Goal: Contribute content: Add original content to the website for others to see

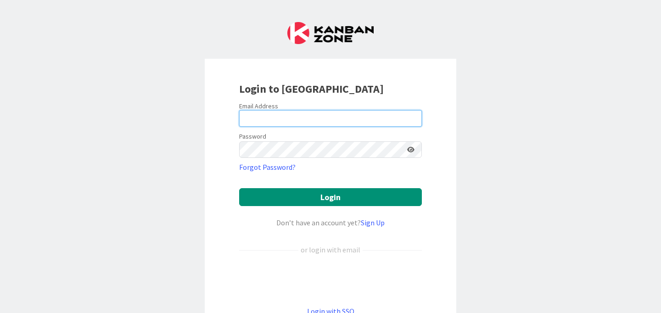
click at [372, 118] on input "email" at bounding box center [330, 118] width 183 height 17
type input "[PERSON_NAME][EMAIL_ADDRESS][DOMAIN_NAME]"
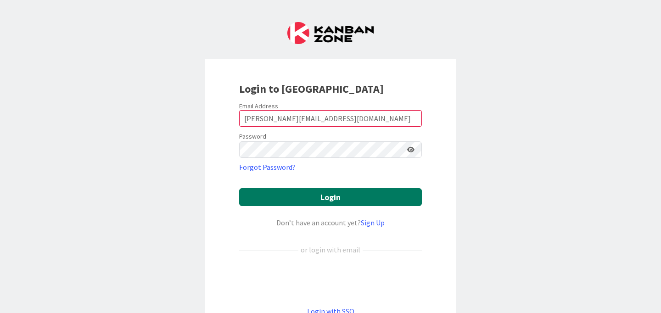
click at [348, 195] on button "Login" at bounding box center [330, 197] width 183 height 18
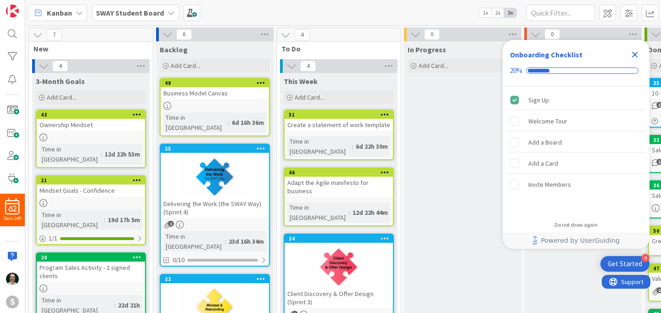
click at [636, 53] on icon "Close Checklist" at bounding box center [635, 55] width 6 height 6
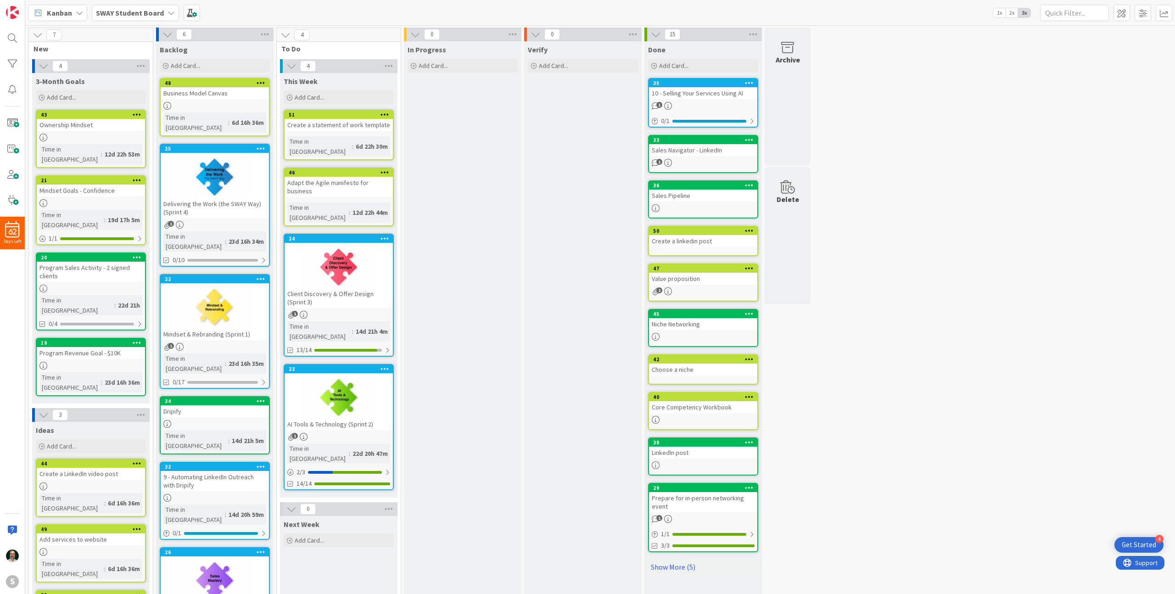
click at [370, 313] on div at bounding box center [339, 397] width 108 height 41
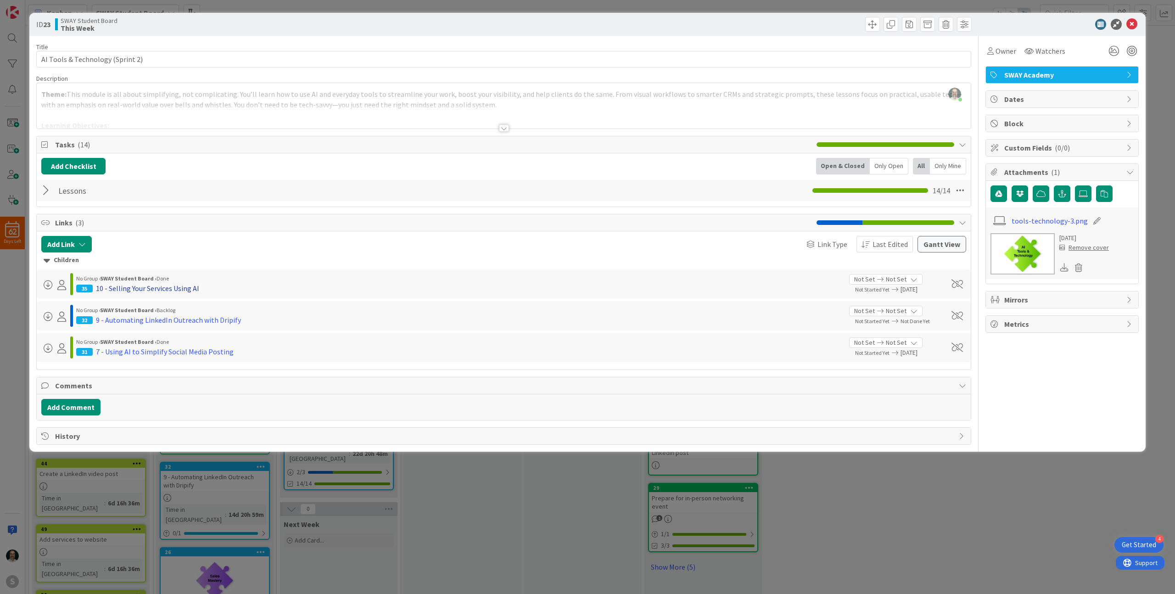
click at [176, 288] on div "10 - Selling Your Services Using AI" at bounding box center [147, 288] width 103 height 11
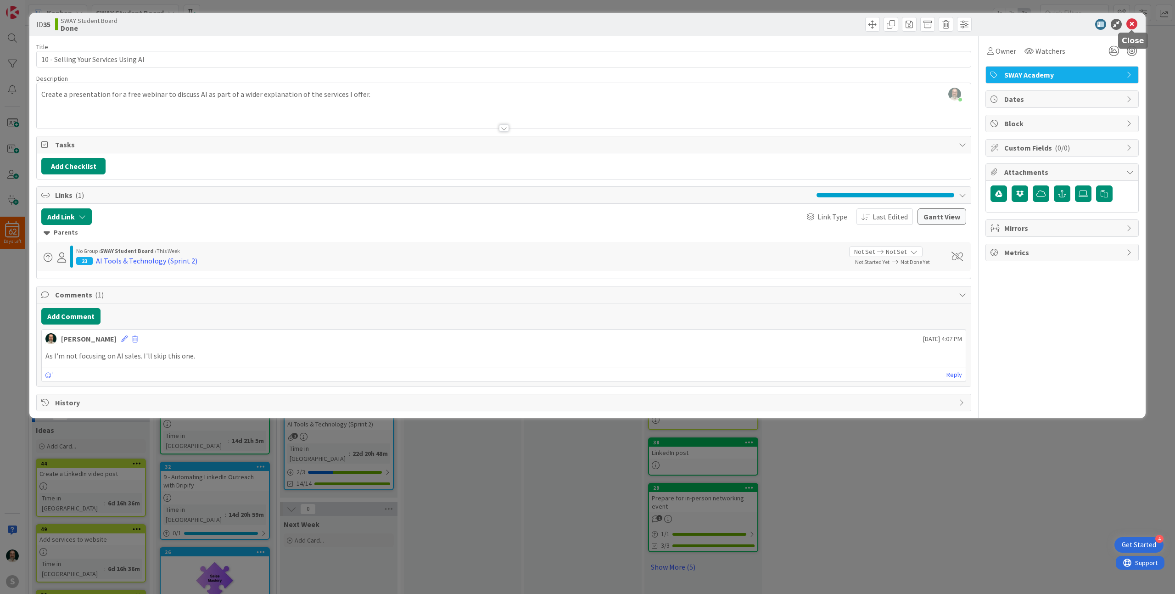
click at [661, 25] on icon at bounding box center [1131, 24] width 11 height 11
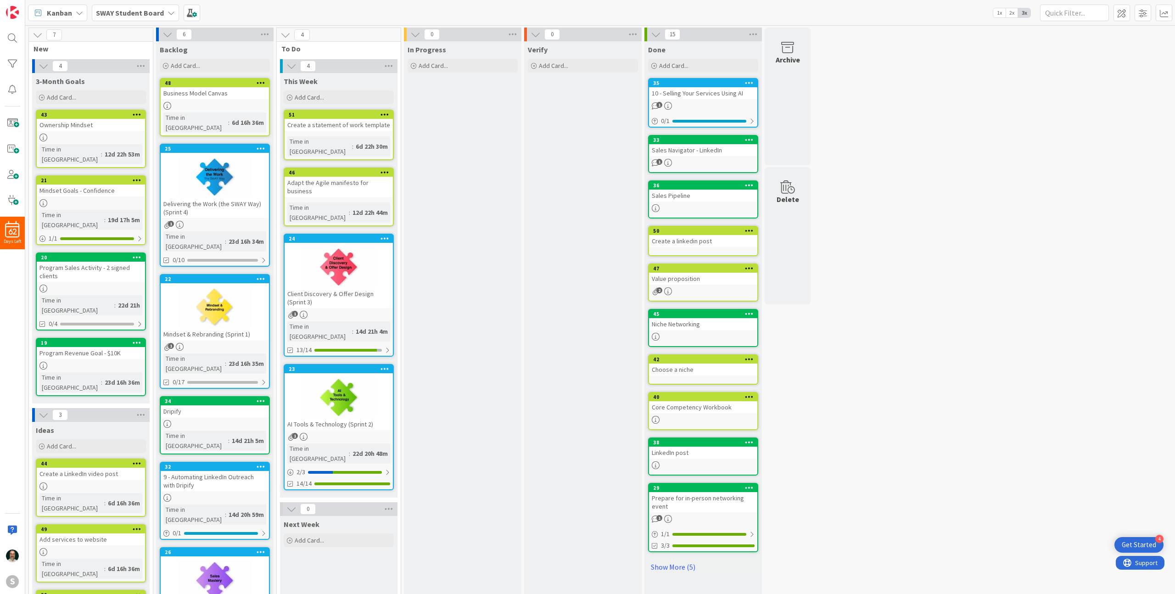
click at [371, 313] on div at bounding box center [339, 397] width 108 height 41
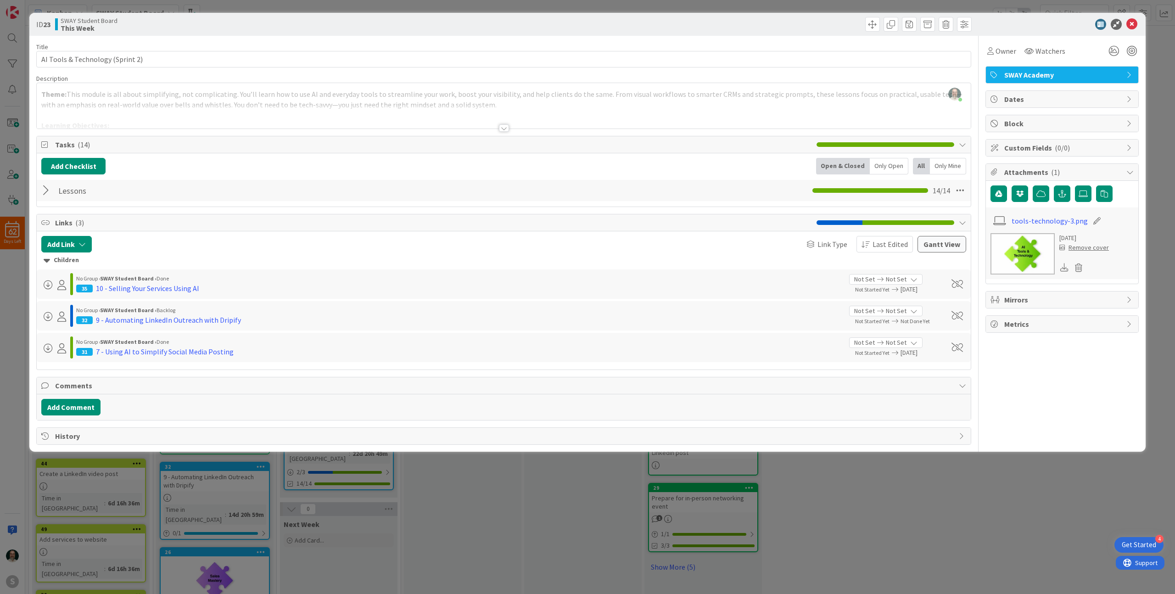
click at [46, 191] on div at bounding box center [47, 190] width 12 height 17
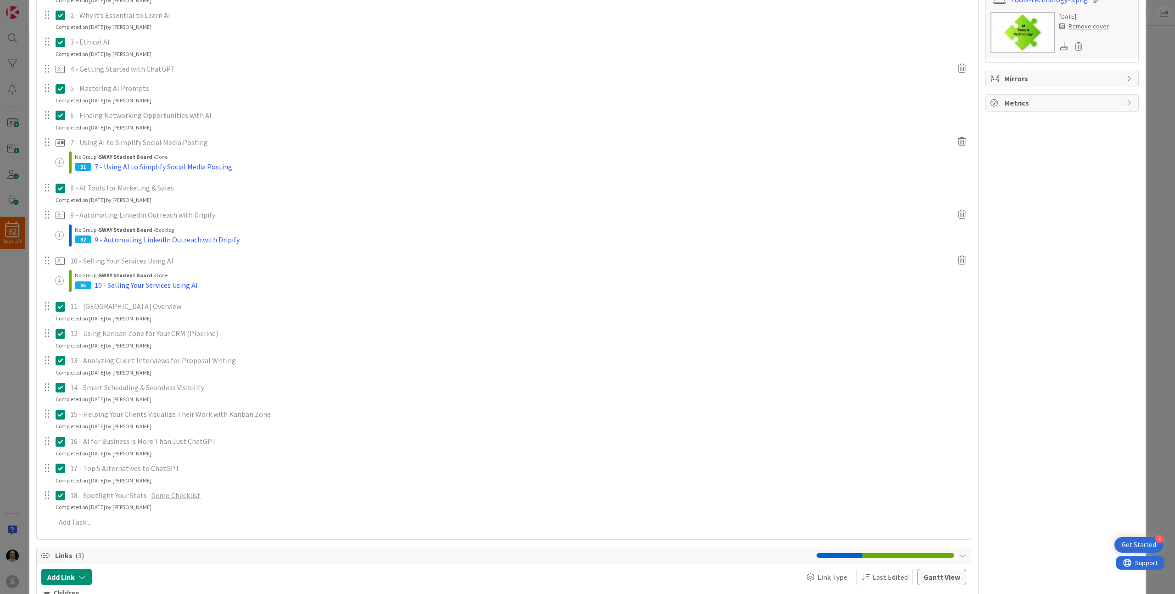
scroll to position [221, 0]
click at [186, 241] on div "9 - Automating LinkedIn Outreach with Dripify" at bounding box center [167, 240] width 145 height 11
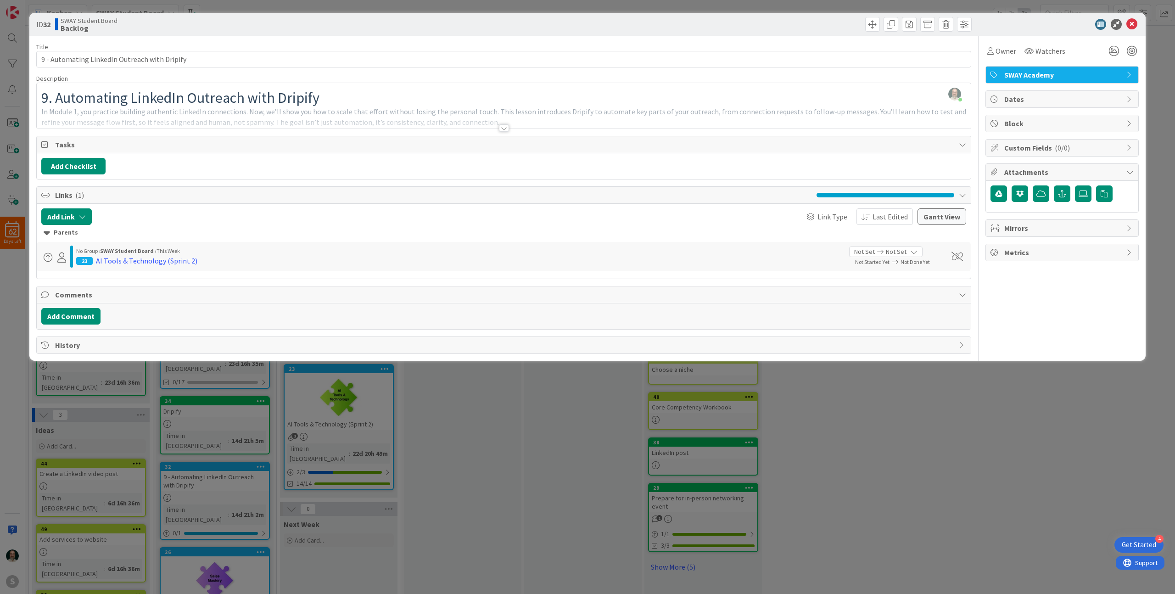
click at [505, 129] on div at bounding box center [504, 127] width 10 height 7
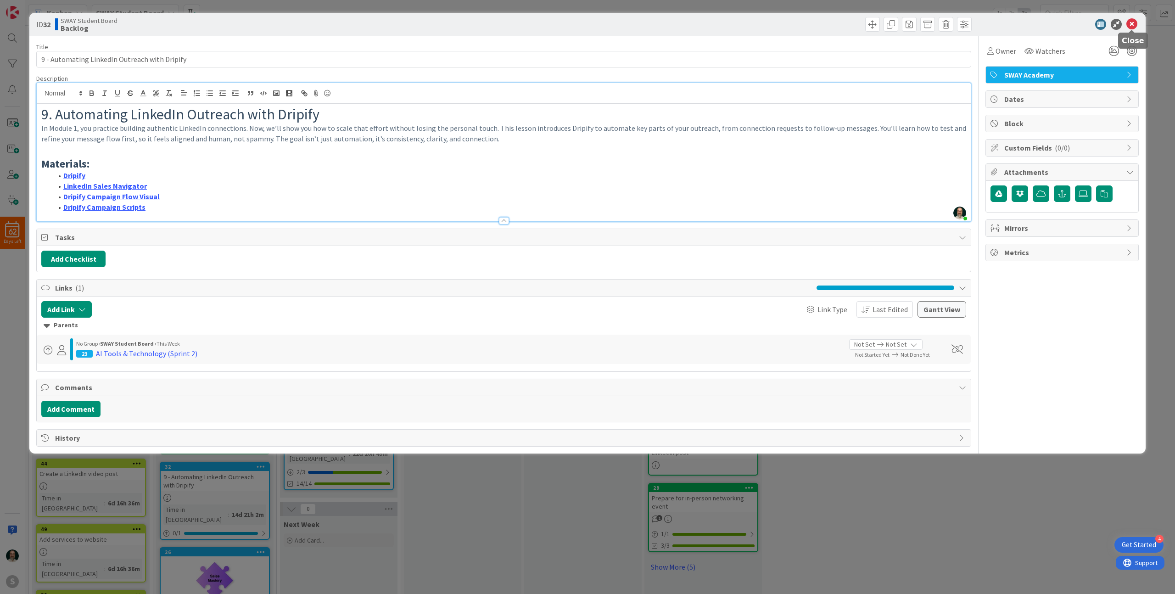
click at [661, 24] on icon at bounding box center [1131, 24] width 11 height 11
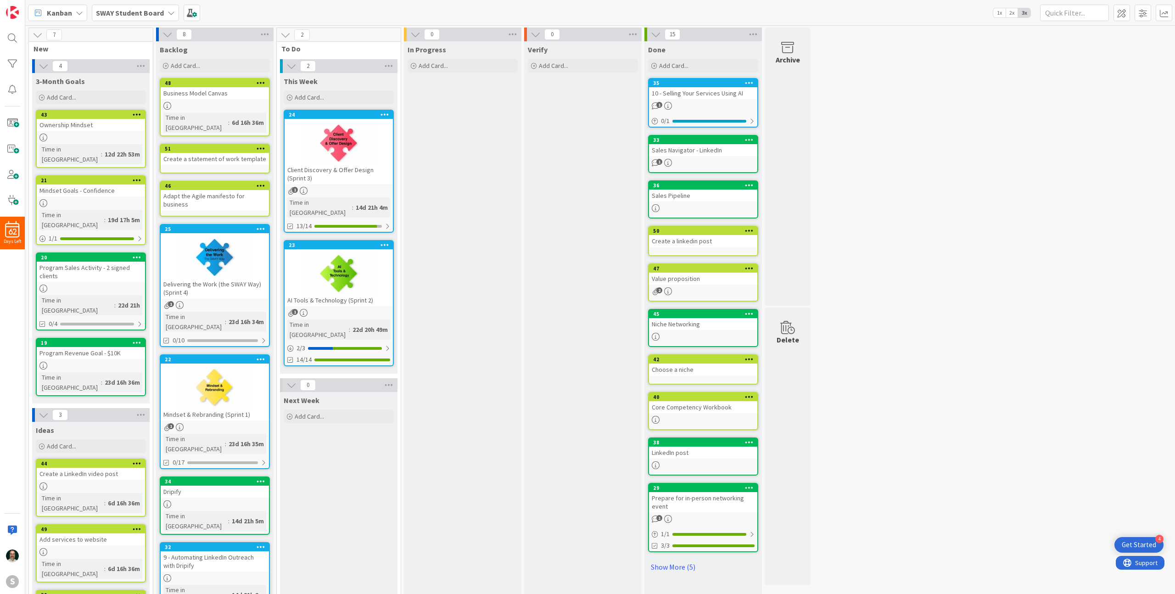
click at [345, 157] on div at bounding box center [339, 143] width 108 height 41
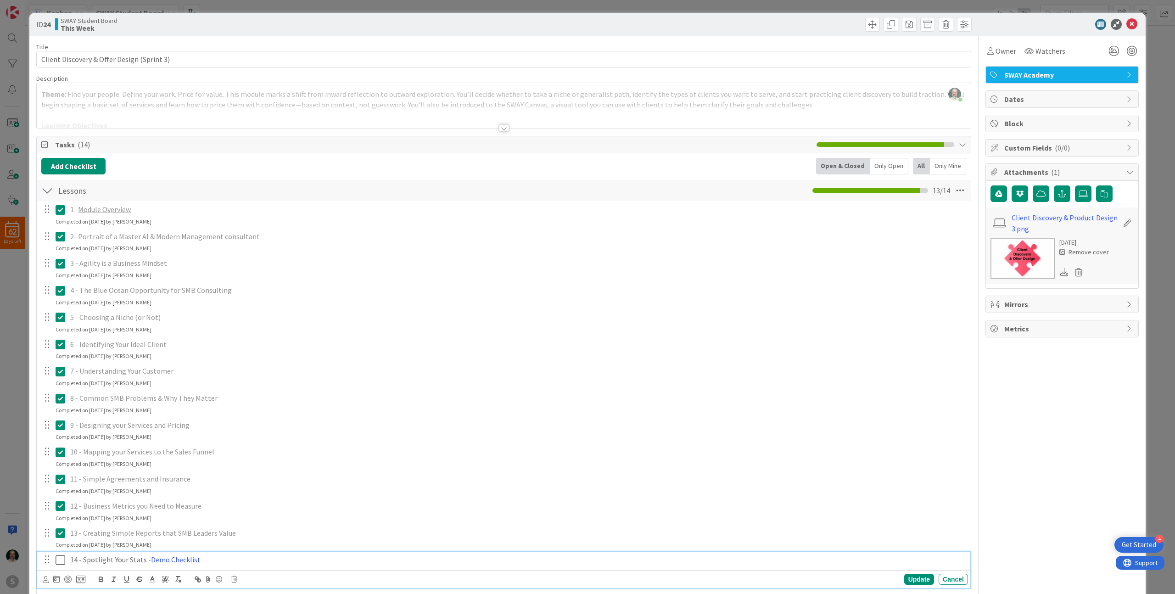
click at [62, 313] on icon at bounding box center [63, 560] width 14 height 11
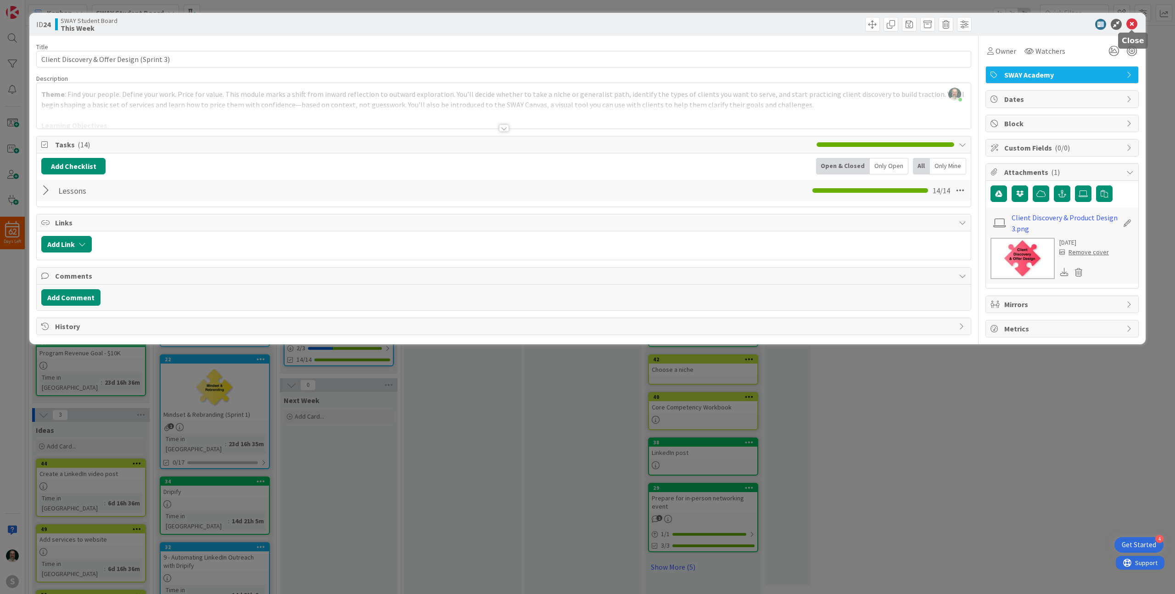
click at [661, 25] on icon at bounding box center [1131, 24] width 11 height 11
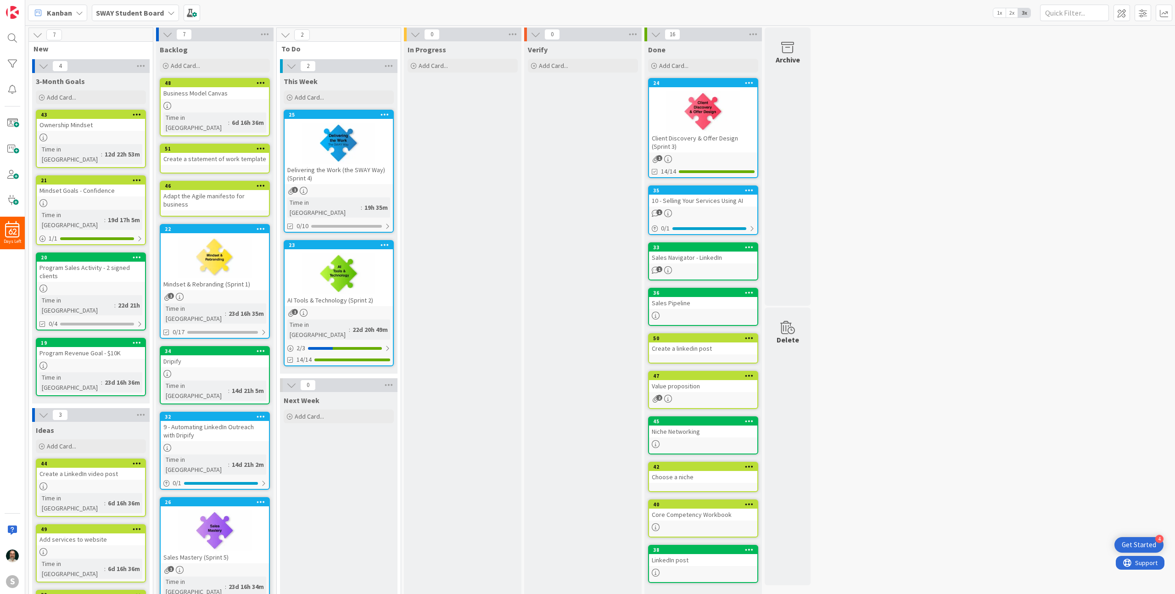
click at [356, 155] on div at bounding box center [339, 143] width 108 height 41
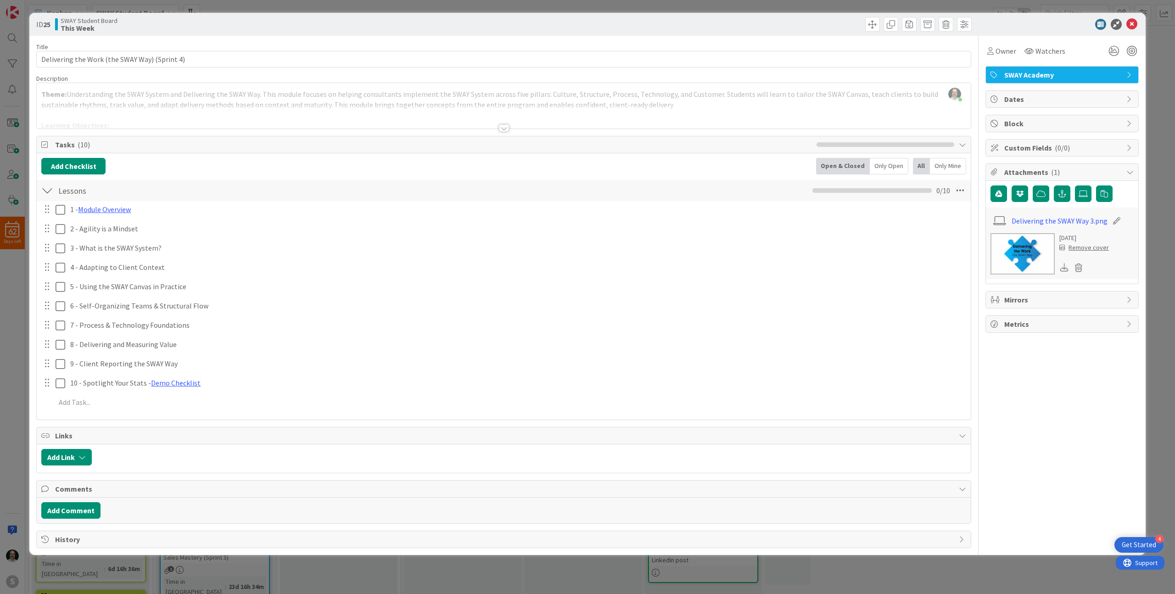
click at [504, 127] on div at bounding box center [504, 127] width 10 height 7
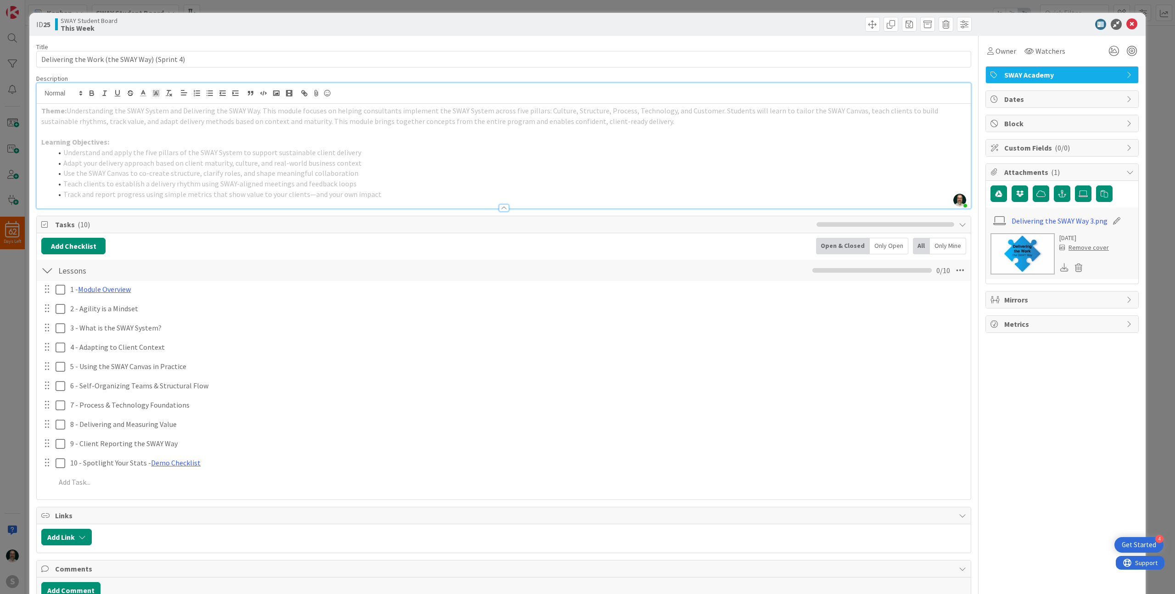
click at [492, 163] on li "Adapt your delivery approach based on client maturity, culture, and real-world …" at bounding box center [509, 163] width 914 height 11
click at [661, 26] on icon at bounding box center [1131, 24] width 11 height 11
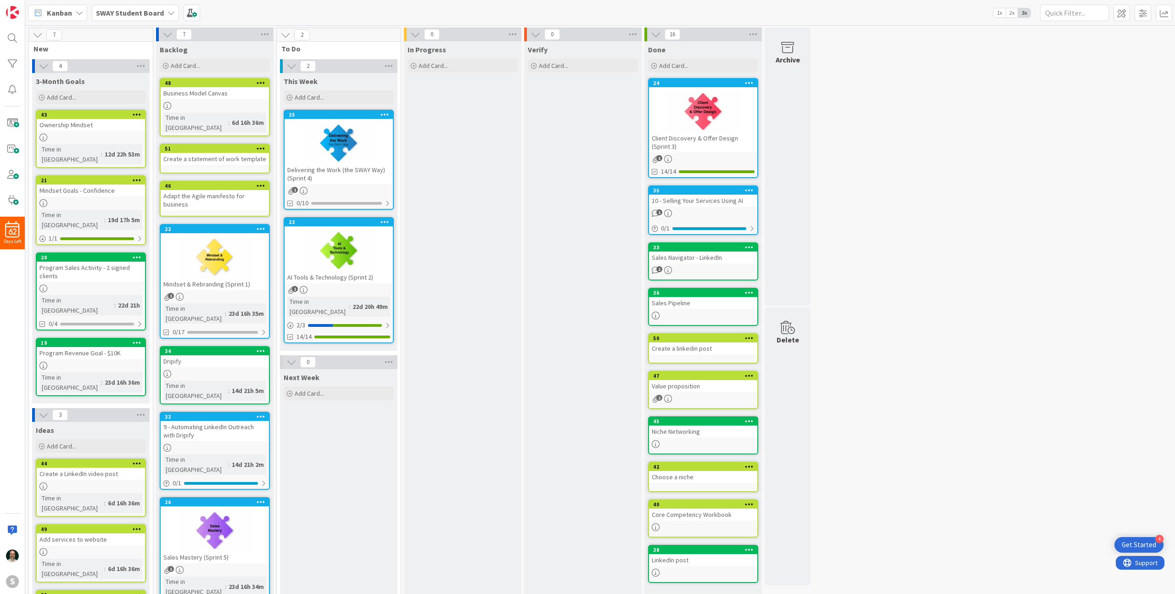
click at [349, 175] on div "Delivering the Work (the SWAY Way) (Sprint 4)" at bounding box center [339, 174] width 108 height 20
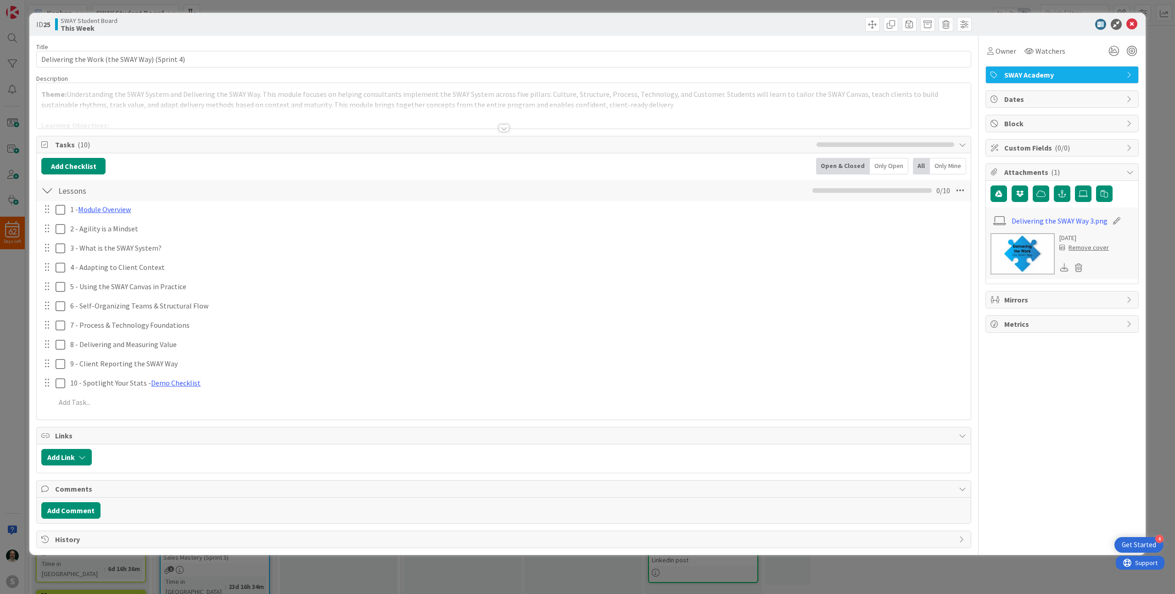
click at [505, 127] on div at bounding box center [504, 127] width 10 height 7
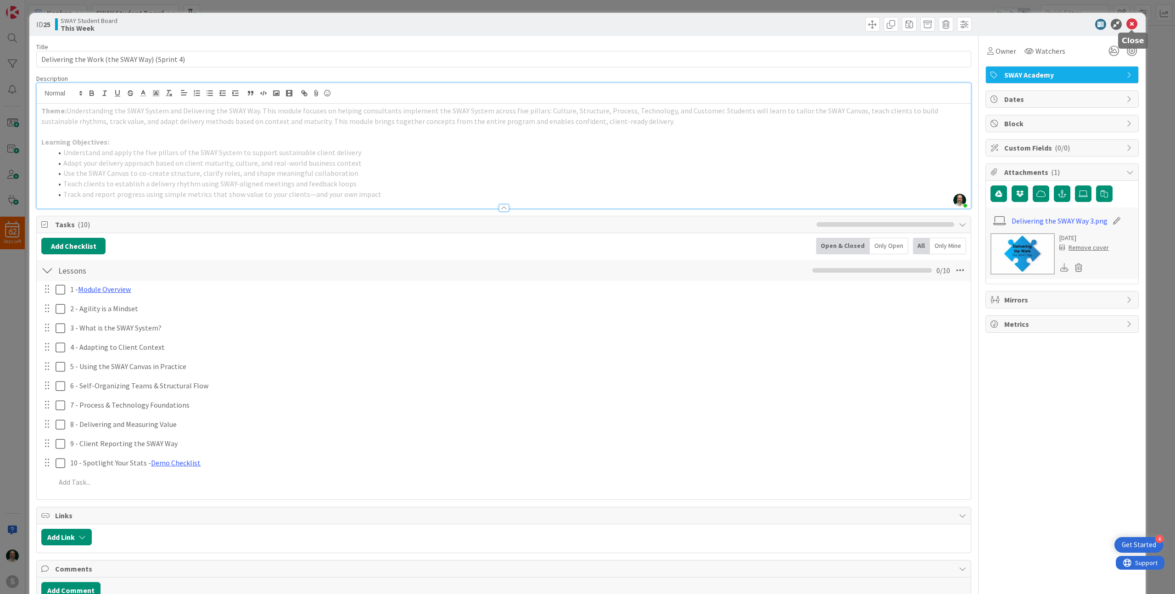
click at [661, 25] on icon at bounding box center [1131, 24] width 11 height 11
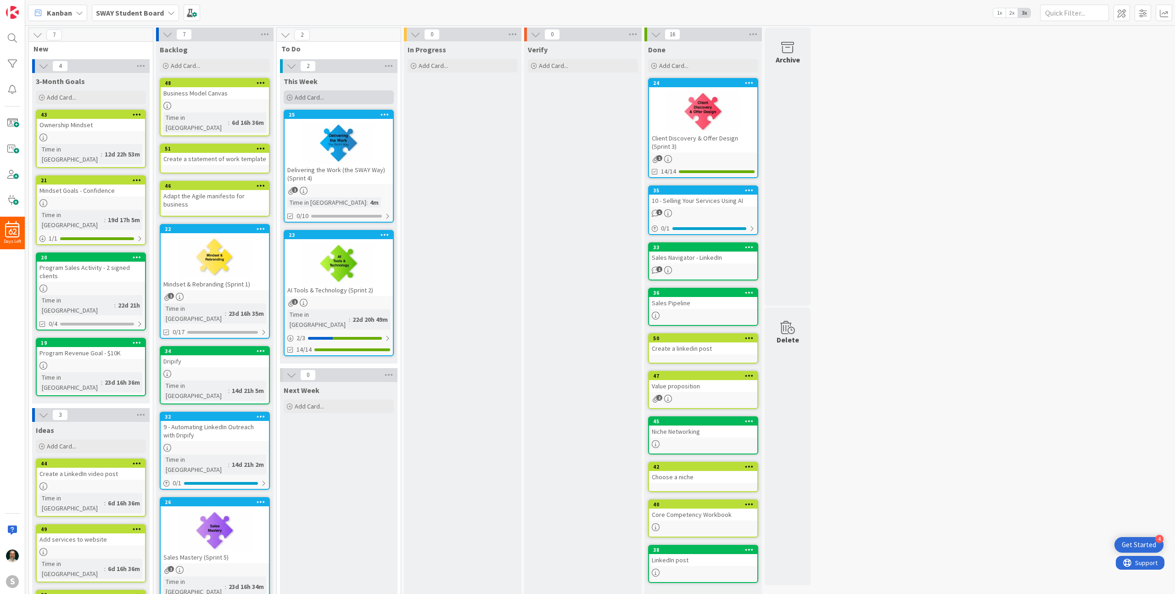
click at [317, 98] on span "Add Card..." at bounding box center [309, 97] width 29 height 8
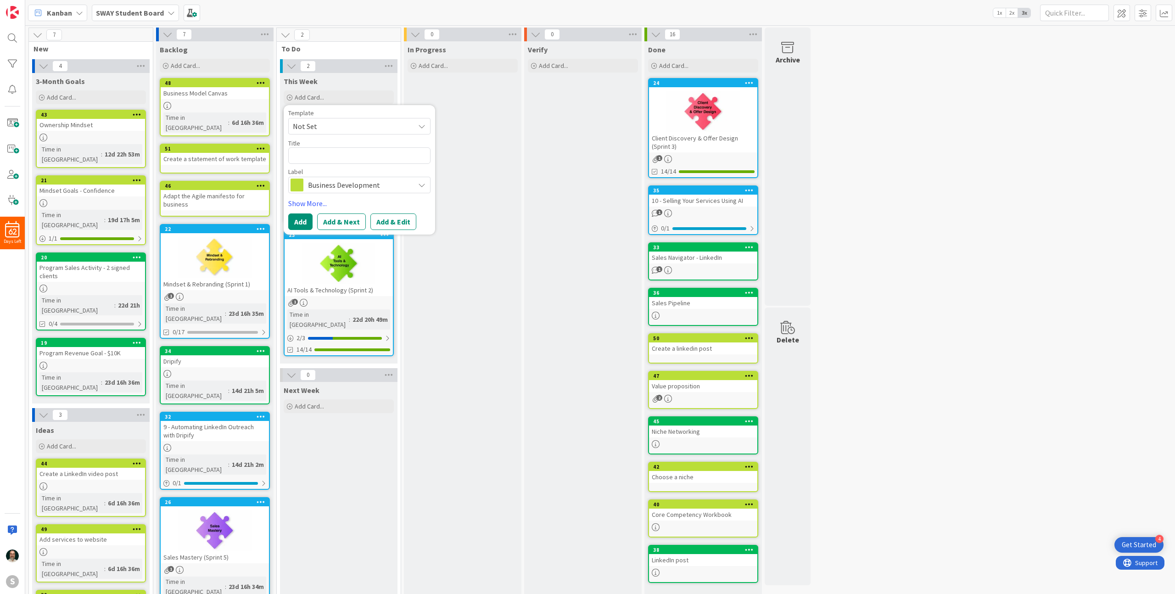
click at [423, 184] on icon at bounding box center [421, 184] width 7 height 7
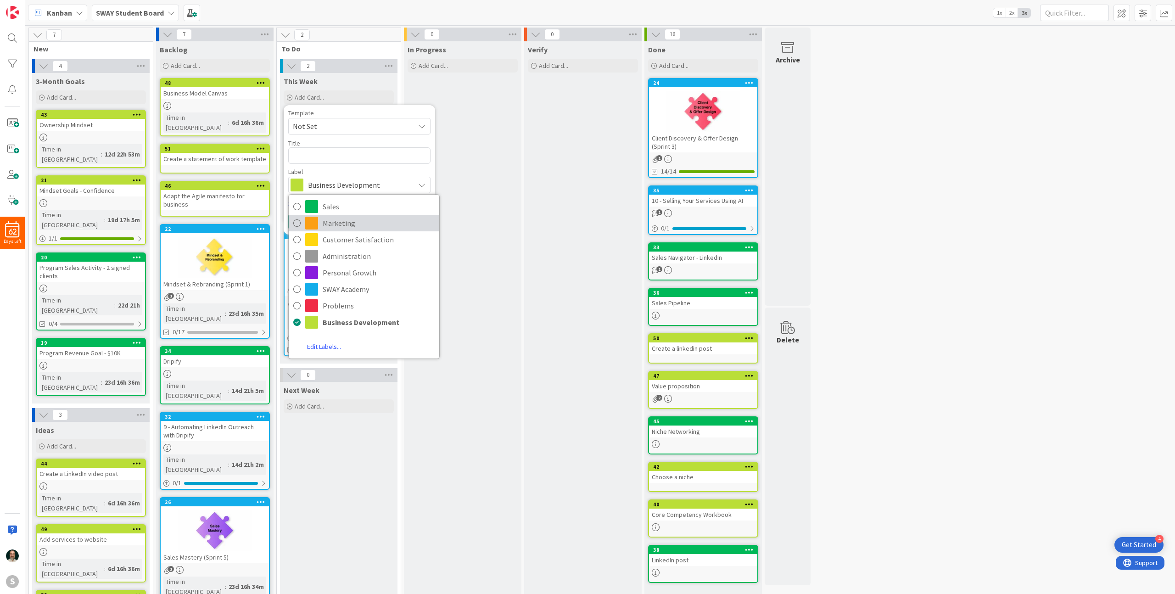
click at [298, 224] on icon at bounding box center [296, 223] width 7 height 14
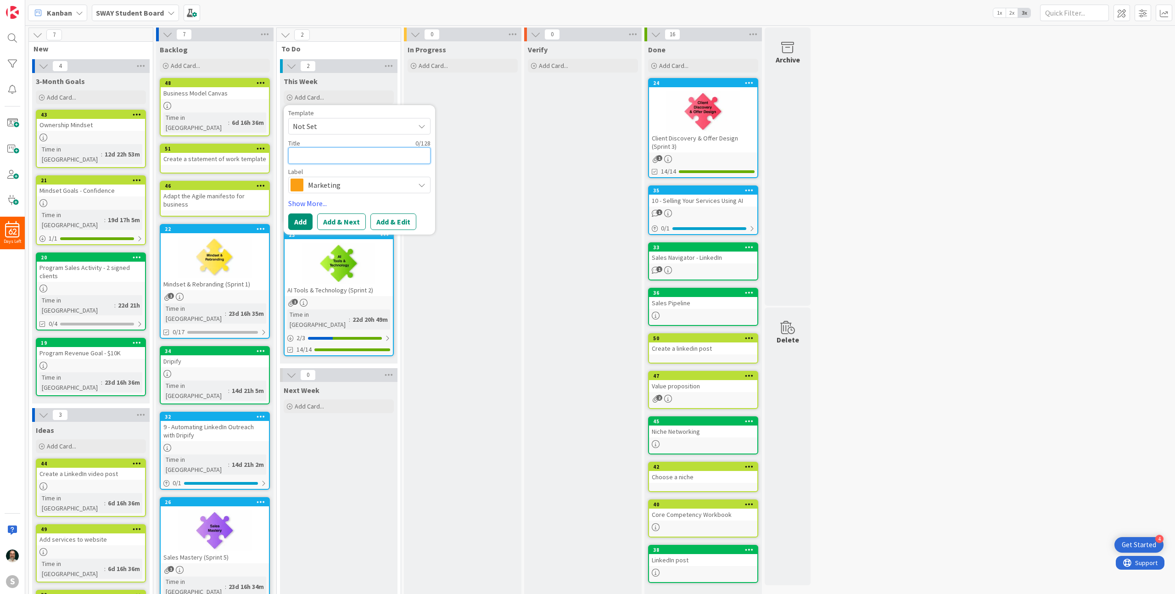
click at [342, 155] on textarea at bounding box center [359, 155] width 142 height 17
type textarea "x"
type textarea "L"
type textarea "x"
type textarea "Li"
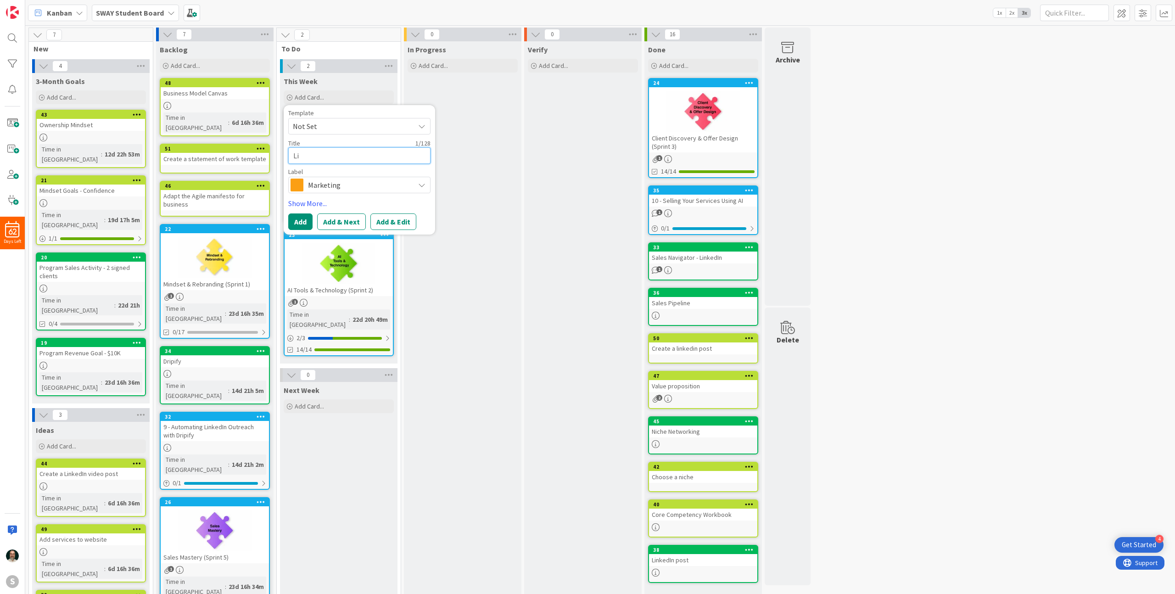
type textarea "x"
type textarea "[PERSON_NAME]"
type textarea "x"
type textarea "Link"
type textarea "x"
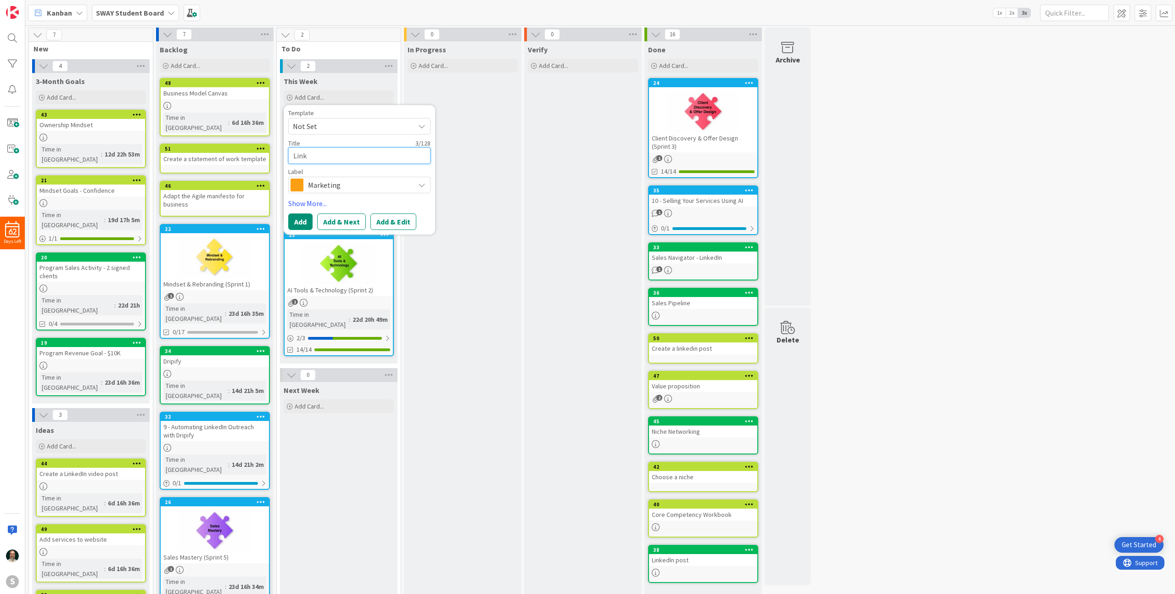
type textarea "[PERSON_NAME]"
type textarea "x"
type textarea "Linked"
type textarea "x"
type textarea "LinkedI"
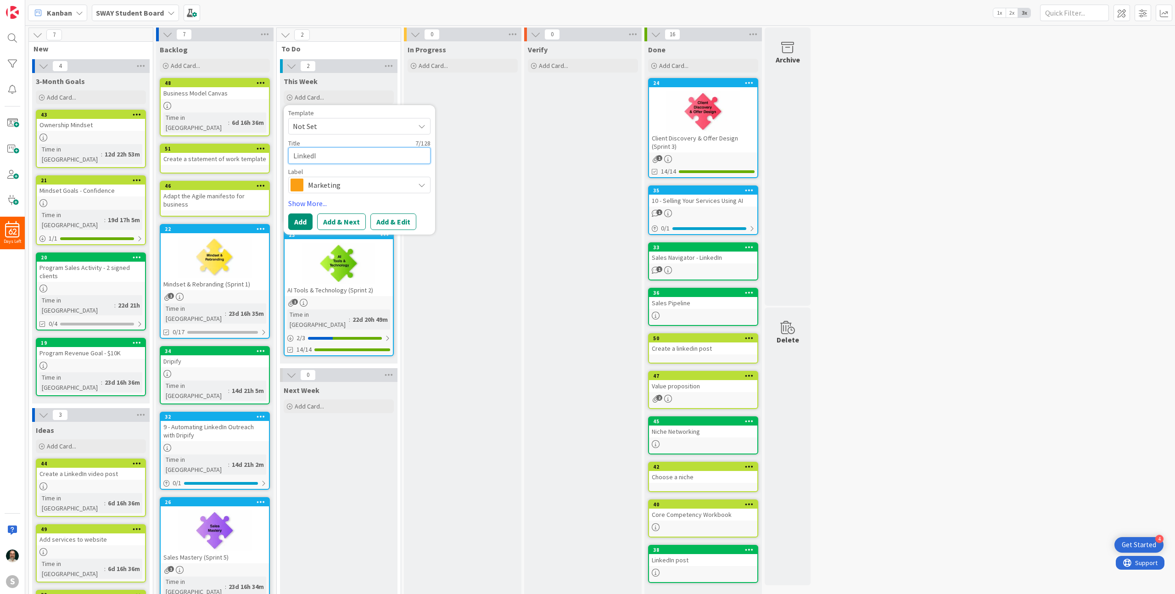
type textarea "x"
type textarea "LinkedIn"
type textarea "x"
type textarea "LinkedIn"
type textarea "x"
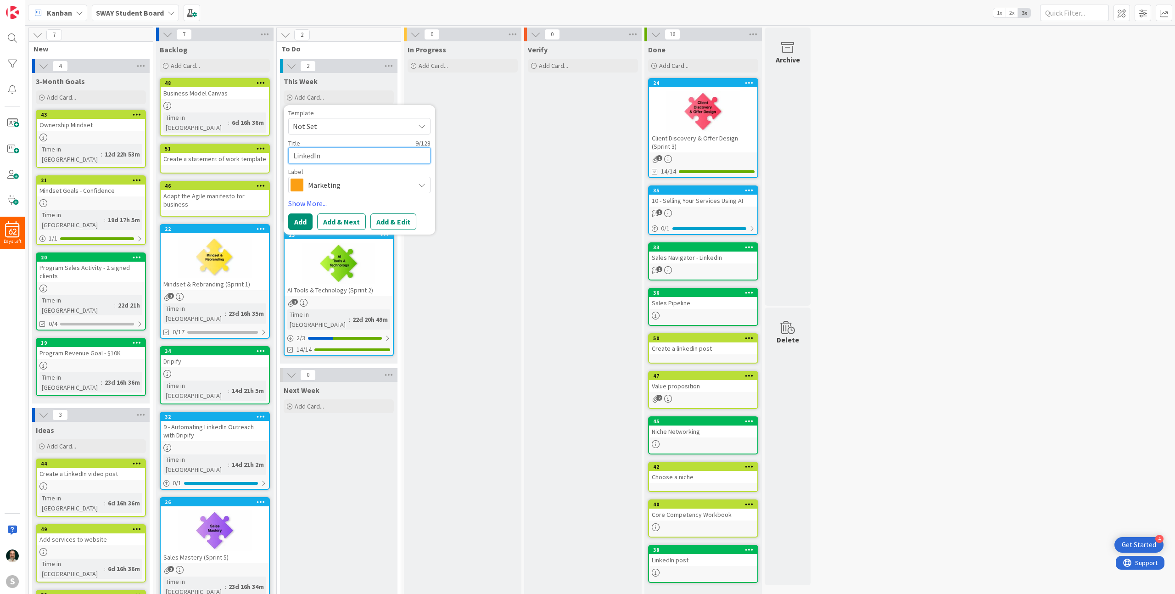
type textarea "LinkedIn N"
type textarea "x"
type textarea "LinkedIn Ne"
type textarea "x"
type textarea "LinkedIn New"
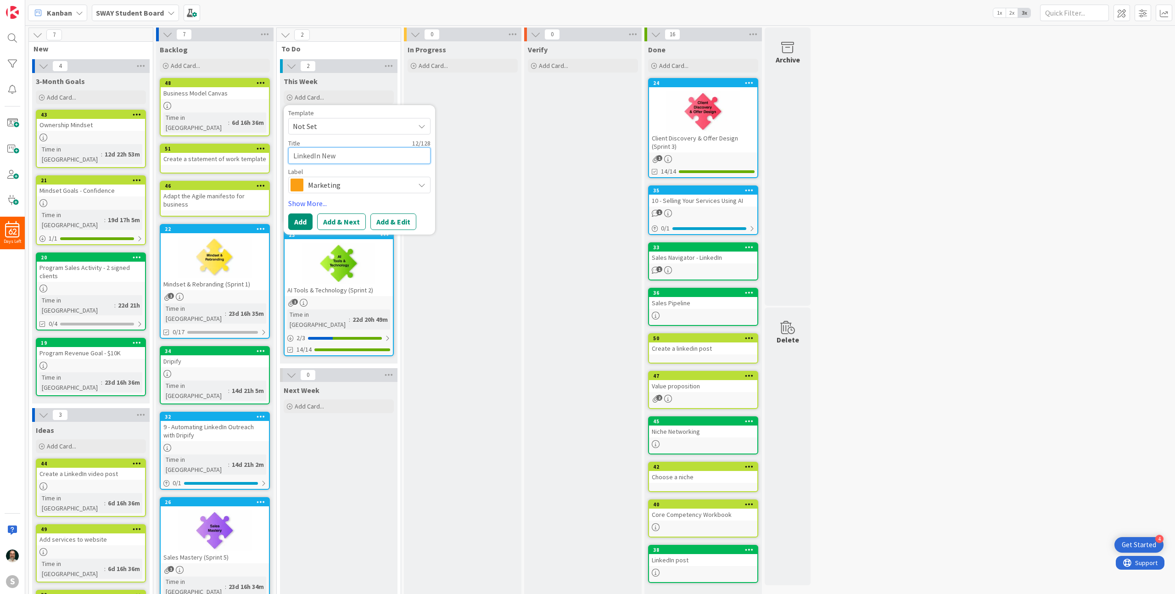
type textarea "x"
type textarea "LinkedIn News"
type textarea "x"
type textarea "LinkedIn Newsl"
type textarea "x"
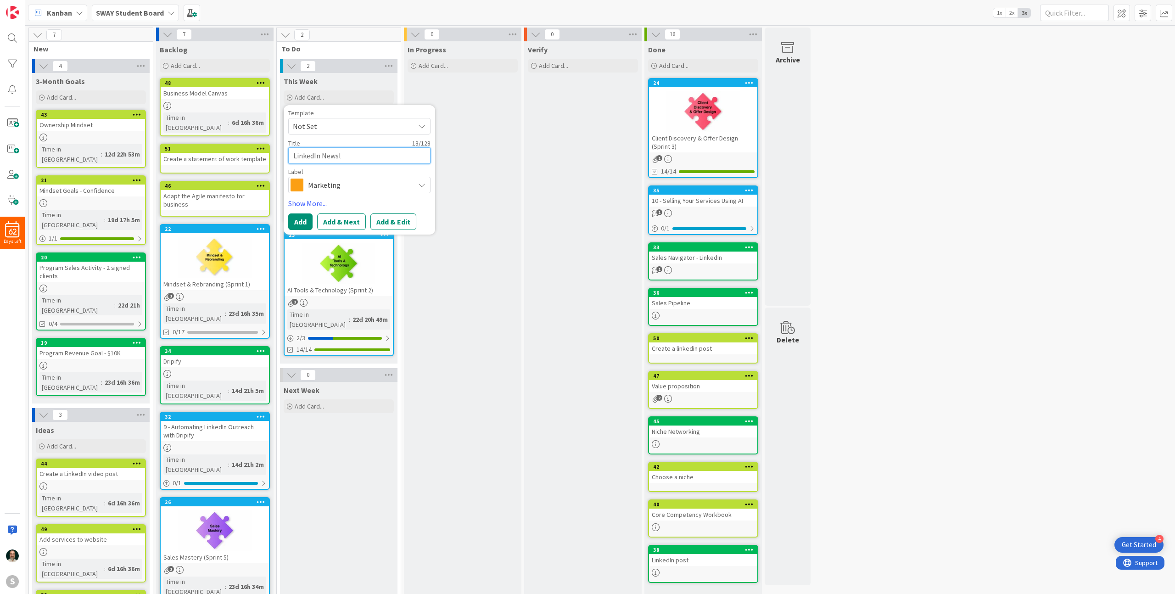
type textarea "LinkedIn Newsle"
type textarea "x"
type textarea "LinkedIn Newslet"
type textarea "x"
type textarea "LinkedIn Newslett"
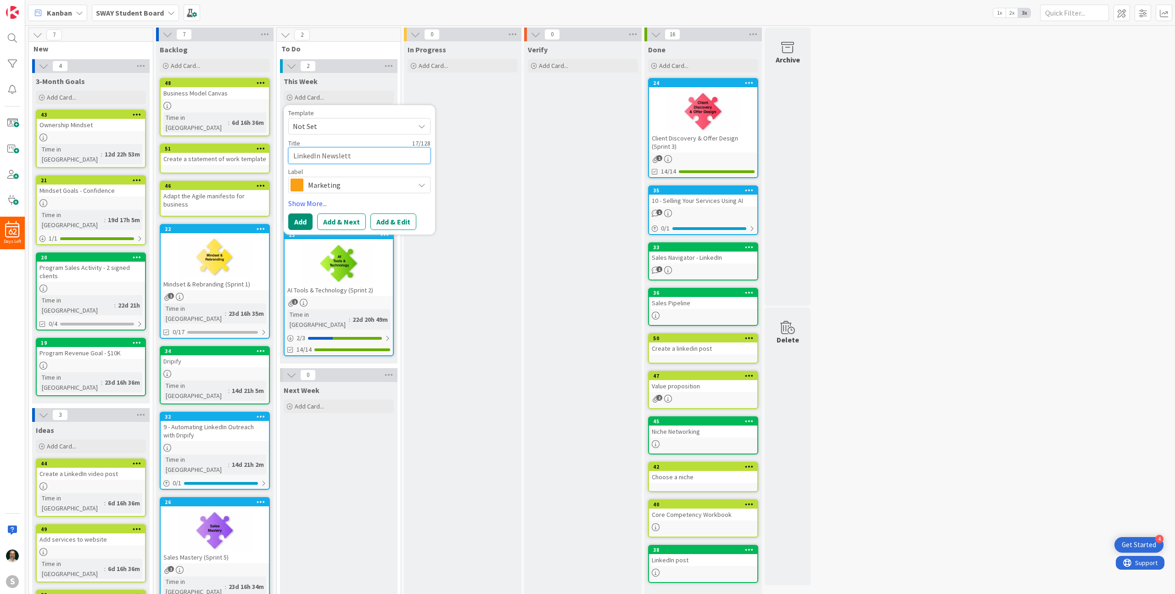
type textarea "x"
type textarea "LinkedIn Newslette"
type textarea "x"
type textarea "LinkedIn Newsletter"
click at [385, 223] on button "Add & Edit" at bounding box center [393, 221] width 46 height 17
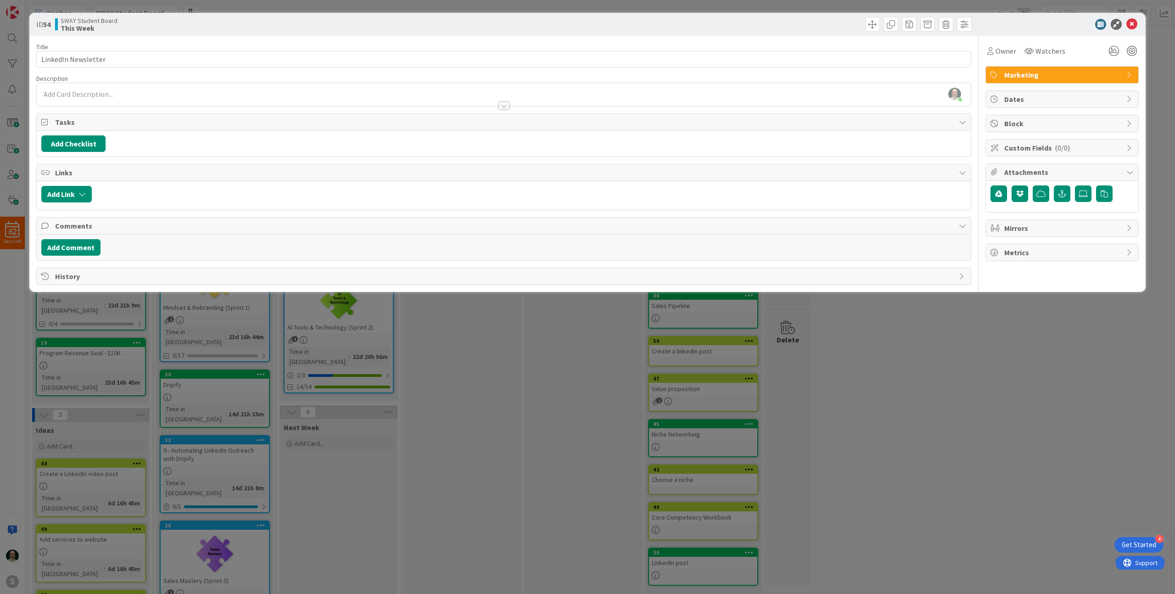
click at [135, 97] on div at bounding box center [504, 101] width 934 height 10
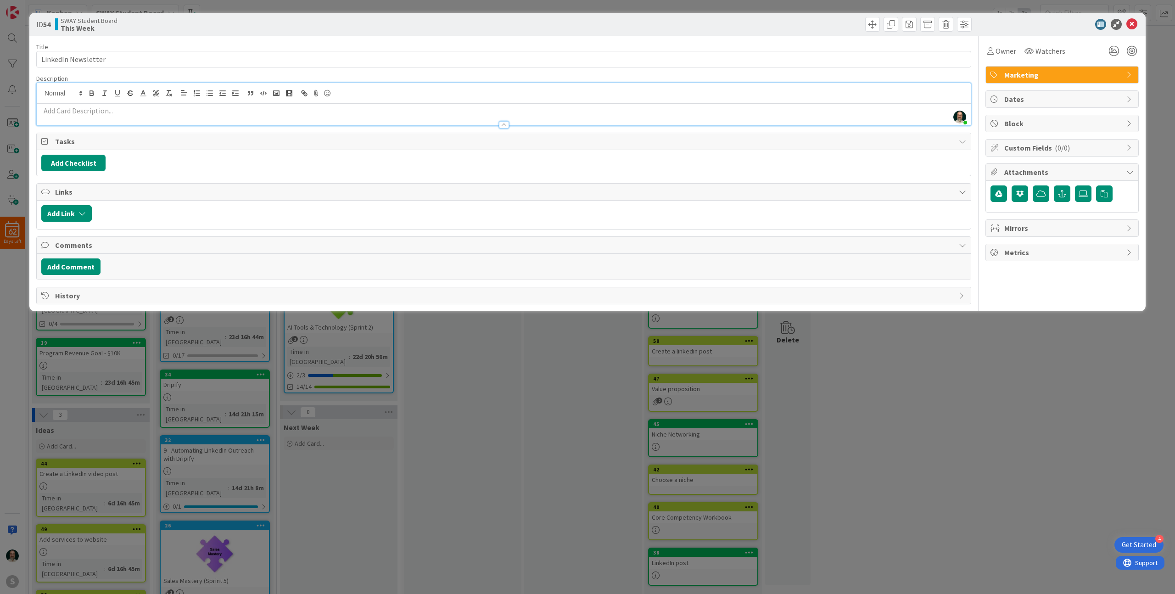
click at [132, 113] on p at bounding box center [503, 111] width 925 height 11
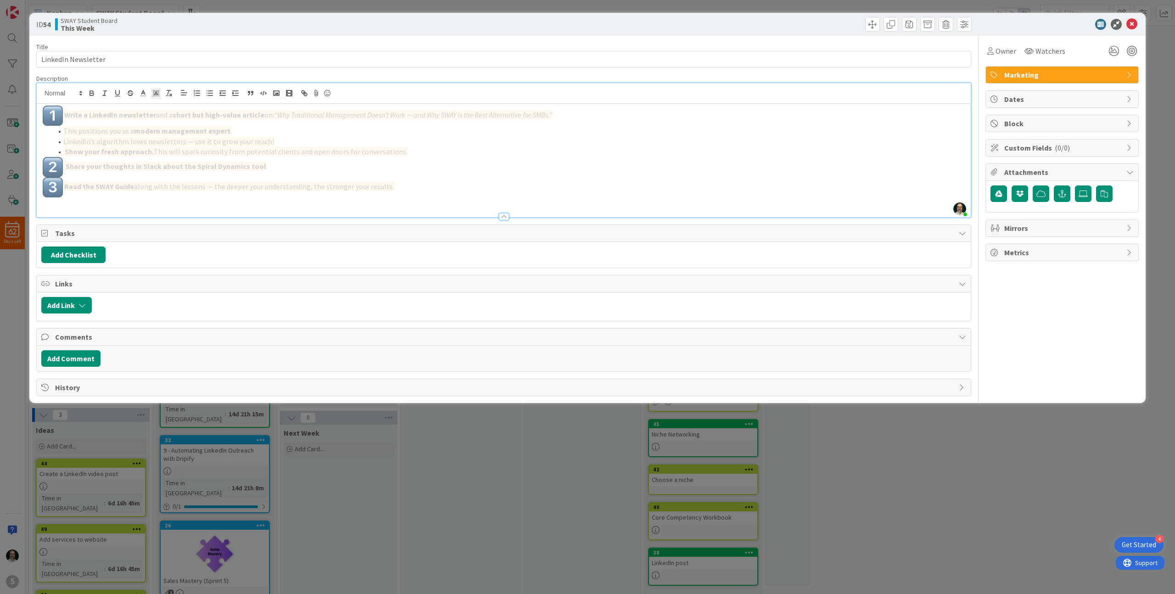
click at [434, 177] on p "Share your thoughts in Slack about the Spiral Dynamics tool" at bounding box center [503, 167] width 925 height 20
click at [432, 188] on p "Read the SWAY Guide along with the lessons — the deeper your understanding, the…" at bounding box center [503, 187] width 925 height 20
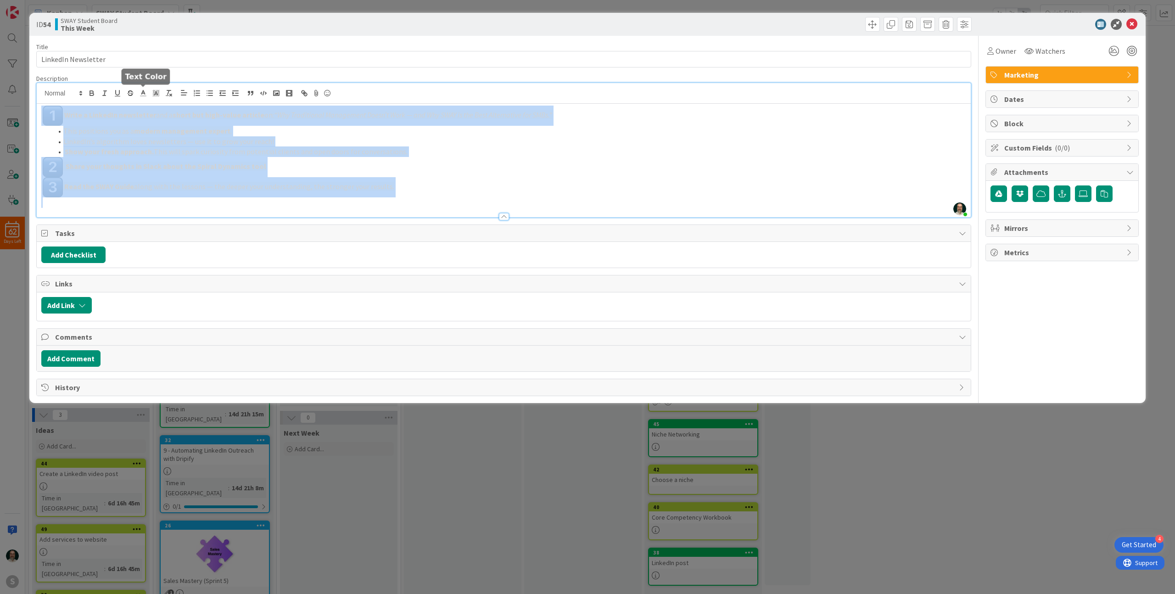
click at [143, 95] on icon at bounding box center [143, 93] width 8 height 8
click at [145, 105] on span at bounding box center [143, 104] width 7 height 7
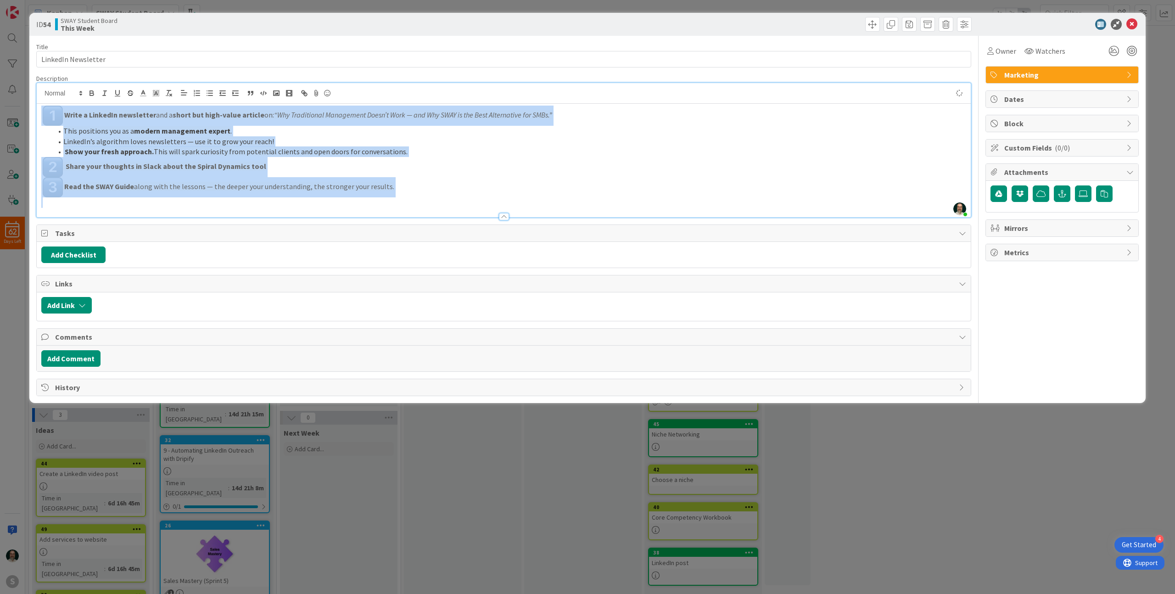
click at [460, 196] on p "Read the SWAY Guide along with the lessons — the deeper your understanding, the…" at bounding box center [503, 187] width 925 height 20
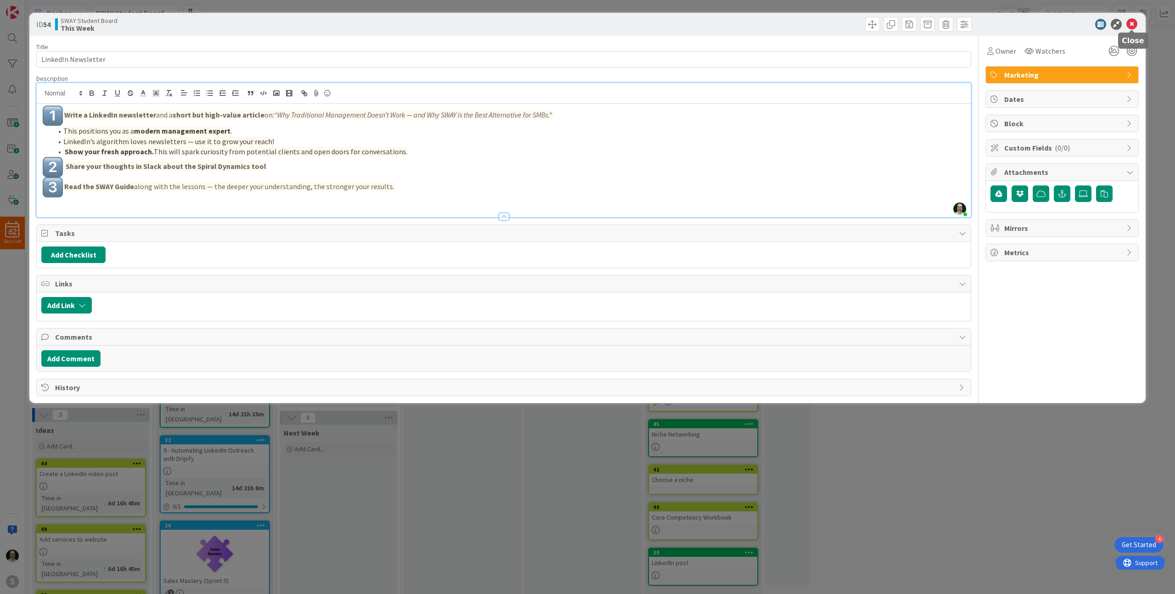
click at [661, 23] on icon at bounding box center [1131, 24] width 11 height 11
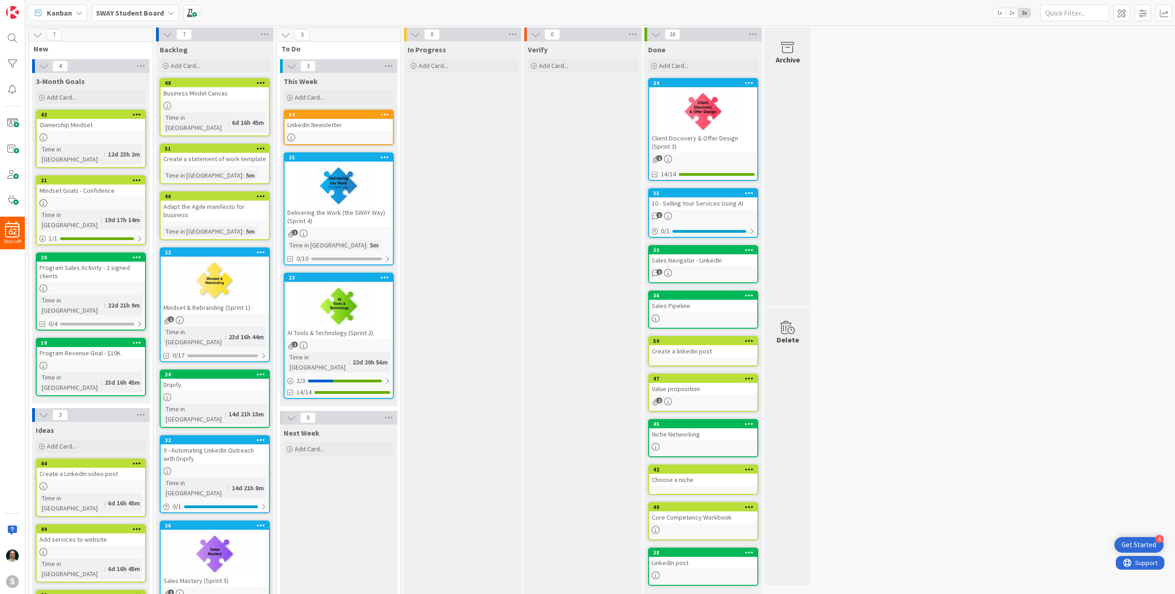
click at [360, 221] on div "Delivering the Work (the SWAY Way) (Sprint 4)" at bounding box center [339, 217] width 108 height 20
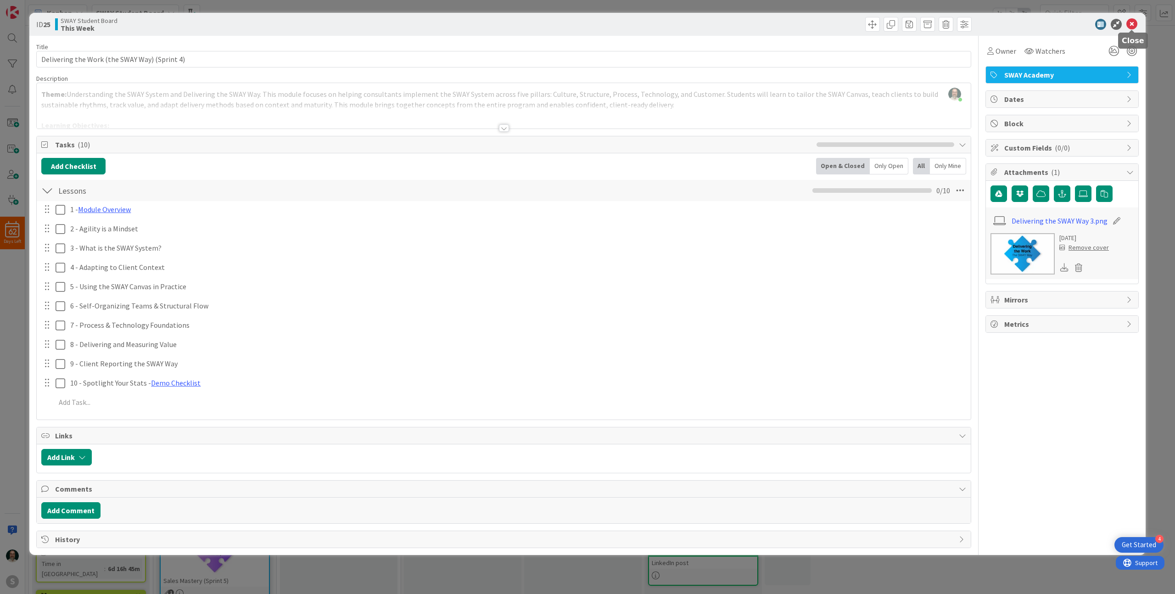
click at [661, 22] on icon at bounding box center [1131, 24] width 11 height 11
